Goal: Task Accomplishment & Management: Use online tool/utility

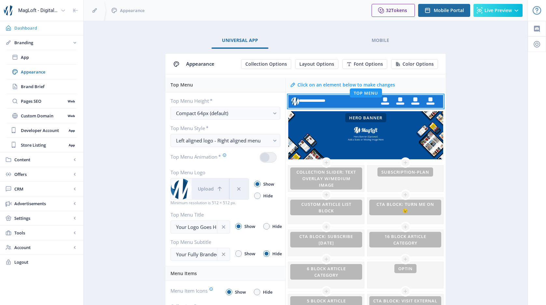
click at [33, 30] on span "Dashboard" at bounding box center [46, 28] width 64 height 7
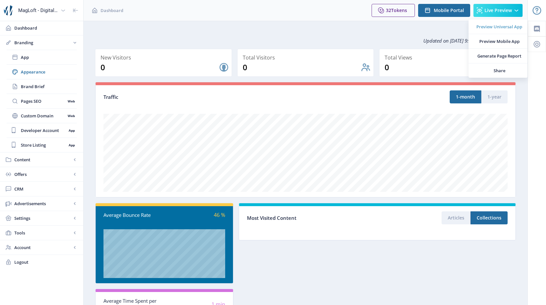
click at [496, 26] on span "Preview Universal App" at bounding box center [499, 26] width 46 height 7
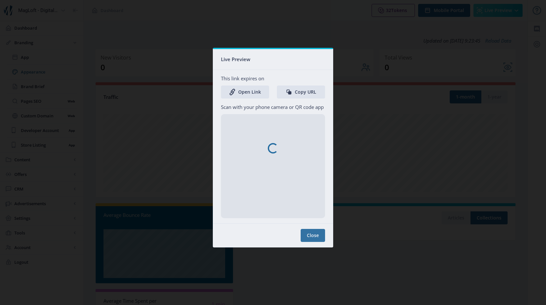
click at [311, 235] on nb-spinner at bounding box center [273, 148] width 120 height 198
click at [313, 235] on nb-spinner at bounding box center [273, 148] width 120 height 198
click at [356, 267] on div at bounding box center [273, 152] width 546 height 305
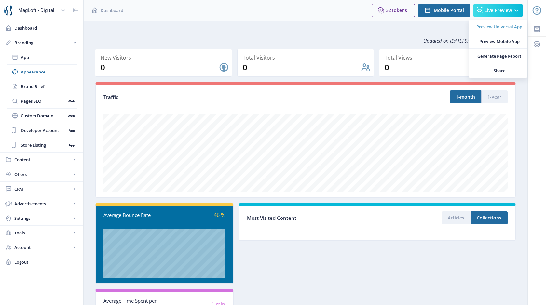
click at [490, 25] on span "Preview Universal App" at bounding box center [499, 26] width 46 height 7
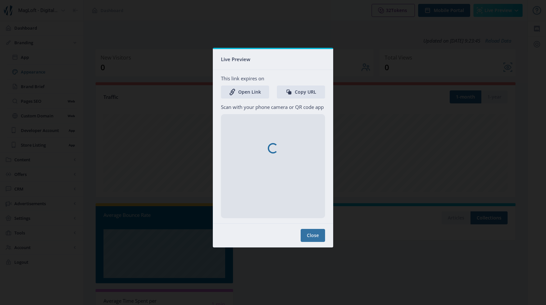
click at [315, 238] on nb-spinner at bounding box center [273, 148] width 120 height 198
click at [346, 283] on div at bounding box center [273, 152] width 546 height 305
